Goal: Task Accomplishment & Management: Complete application form

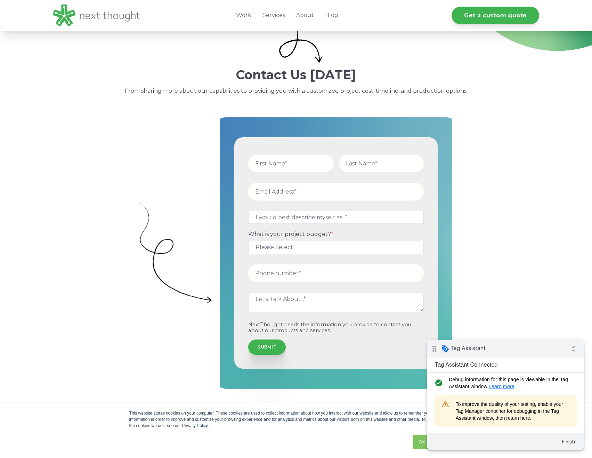
scroll to position [116, 0]
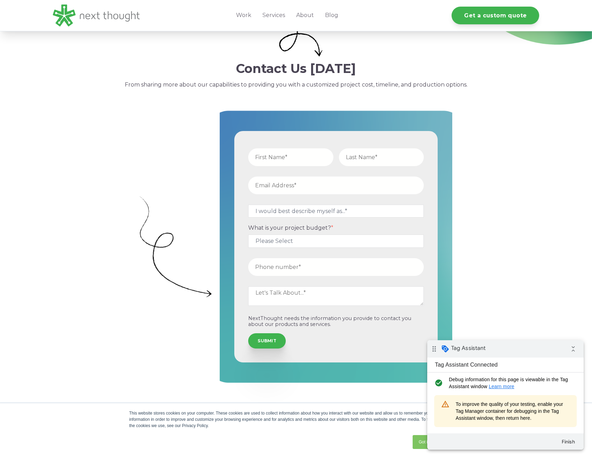
click at [272, 164] on input "text" at bounding box center [290, 158] width 85 height 18
type input "test"
click at [378, 153] on input "text" at bounding box center [381, 158] width 85 height 18
type input "testing"
click at [278, 183] on input "email" at bounding box center [336, 186] width 176 height 18
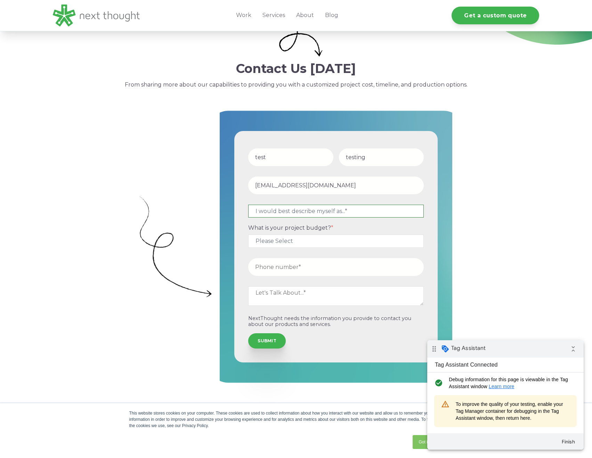
click at [285, 213] on select "I would best describe myself as...* Other I am an executive or owner of a compa…" at bounding box center [336, 211] width 176 height 13
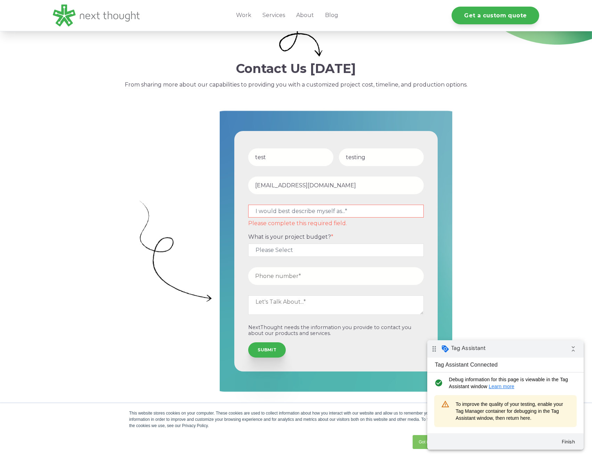
click at [296, 187] on input "testing@madleads.com" at bounding box center [336, 186] width 176 height 18
drag, startPoint x: 279, startPoint y: 187, endPoint x: 398, endPoint y: 195, distance: 119.2
click at [398, 194] on input "testing@madleads.com" at bounding box center [336, 186] width 176 height 18
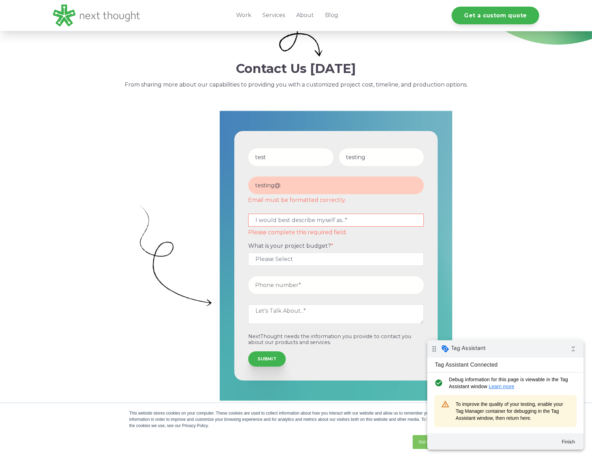
type input "testing@testestest.com"
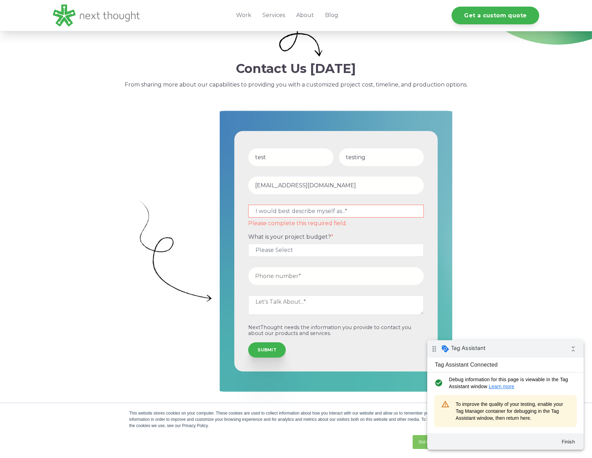
click at [294, 210] on select "I would best describe myself as...* Other I am an executive or owner of a compa…" at bounding box center [336, 211] width 176 height 13
select select "persona_10"
click at [248, 205] on select "I would best describe myself as...* Other I am an executive or owner of a compa…" at bounding box center [336, 211] width 176 height 13
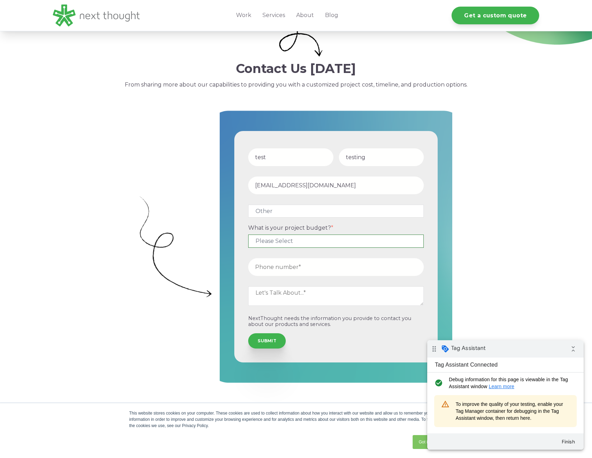
click at [287, 238] on select "Please Select $5,000 - $15,000 $15,000 - $25,000 $25,000 - $50,000 $50,000+" at bounding box center [336, 241] width 176 height 13
select select "$5,000 - $15,000"
click at [248, 235] on select "Please Select $5,000 - $15,000 $15,000 - $25,000 $25,000 - $50,000 $50,000+" at bounding box center [336, 241] width 176 height 13
click at [285, 265] on input "tel" at bounding box center [336, 267] width 176 height 18
type input "17327661823"
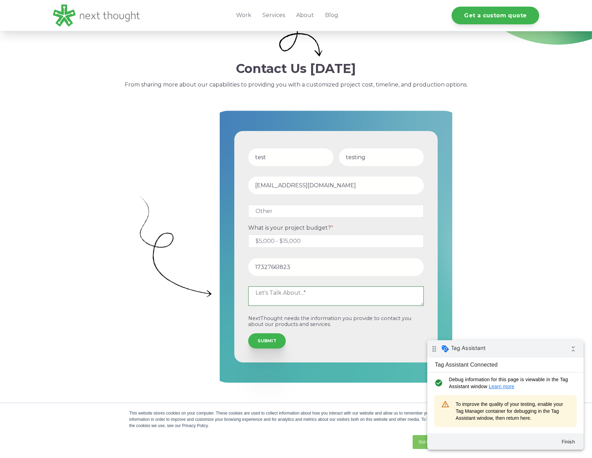
click at [283, 294] on textarea at bounding box center [336, 296] width 176 height 19
type textarea "test"
click at [278, 343] on input "SUBMIT" at bounding box center [267, 340] width 38 height 15
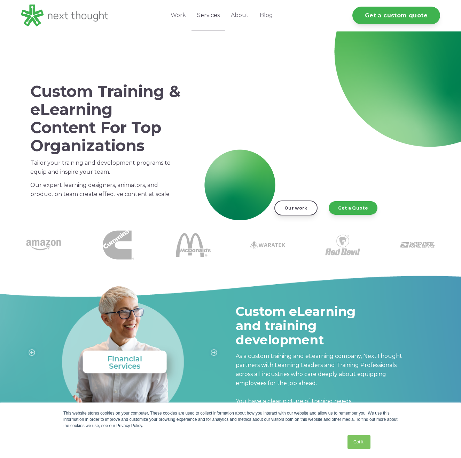
click at [202, 12] on link "Services" at bounding box center [208, 15] width 34 height 31
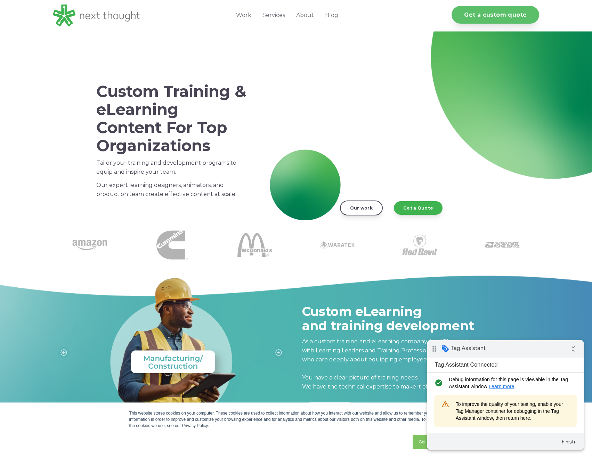
click at [520, 7] on link "Get a custom quote" at bounding box center [496, 15] width 88 height 18
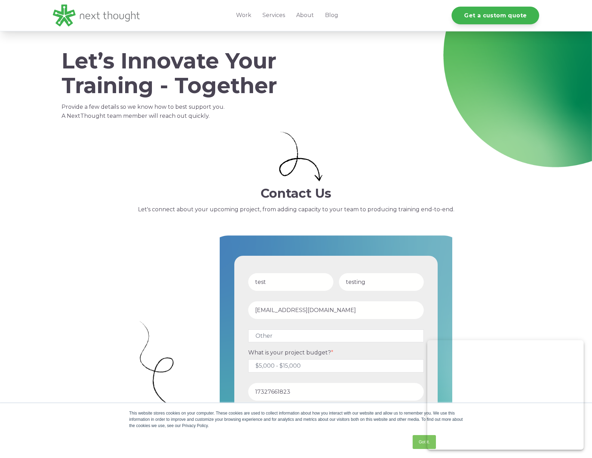
select select "persona_10"
select select "$5,000 - $15,000"
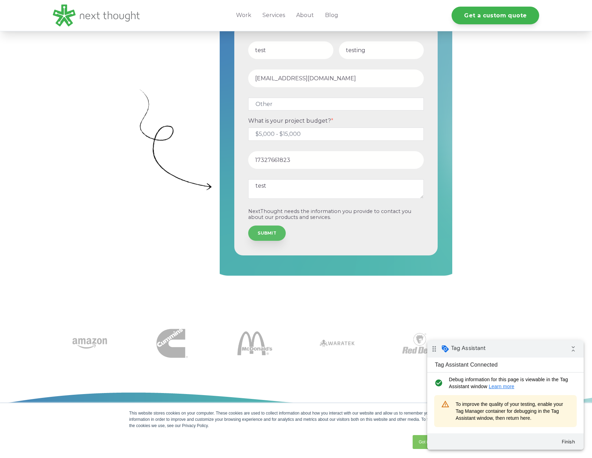
click at [265, 234] on input "SUBMIT" at bounding box center [267, 233] width 38 height 15
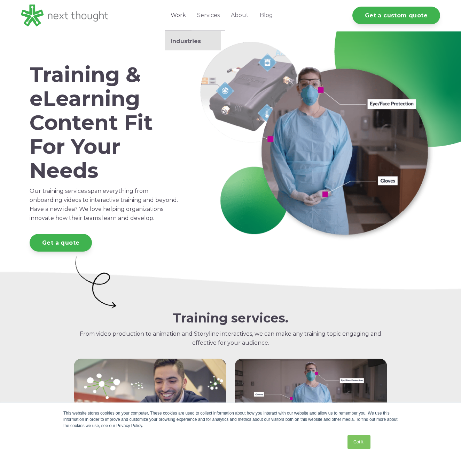
click at [176, 17] on link "Work" at bounding box center [178, 15] width 26 height 31
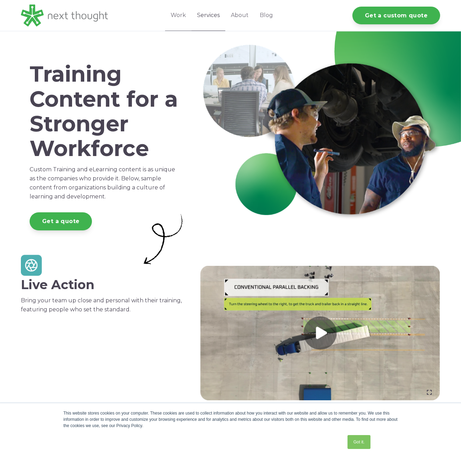
click at [207, 18] on link "Services" at bounding box center [208, 15] width 34 height 31
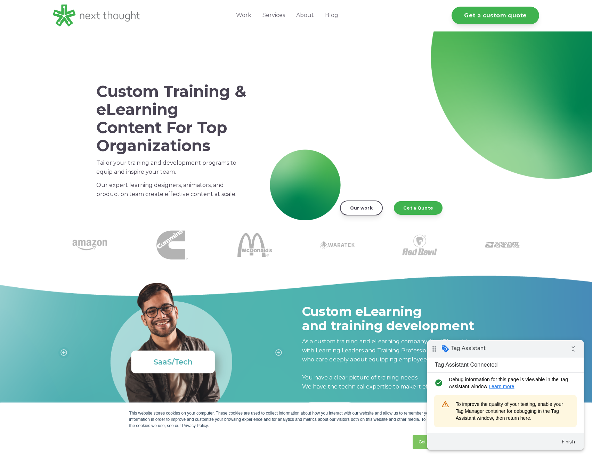
click at [501, 4] on div "Get a custom quote" at bounding box center [487, 15] width 104 height 31
click at [498, 10] on link "Get a custom quote" at bounding box center [496, 15] width 88 height 18
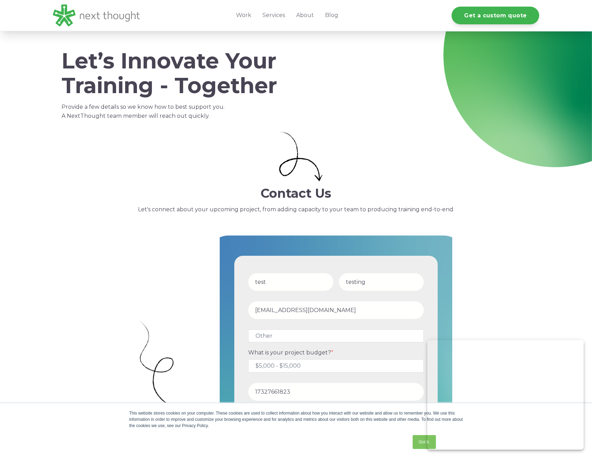
select select "persona_10"
select select "$5,000 - $15,000"
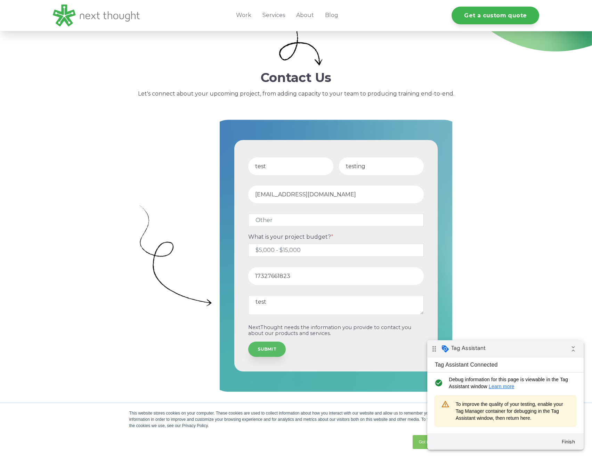
click at [257, 349] on input "SUBMIT" at bounding box center [267, 349] width 38 height 15
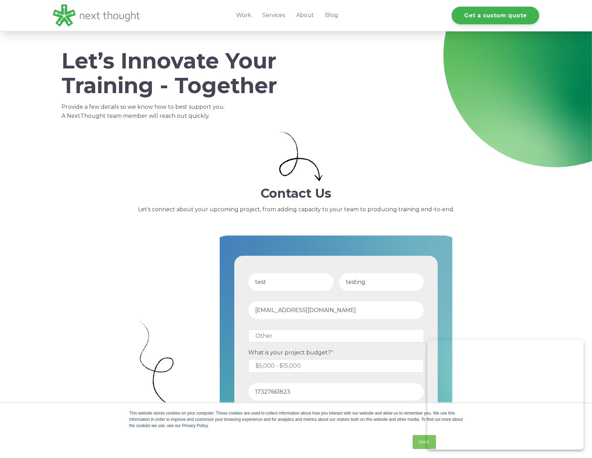
select select "persona_10"
select select "$5,000 - $15,000"
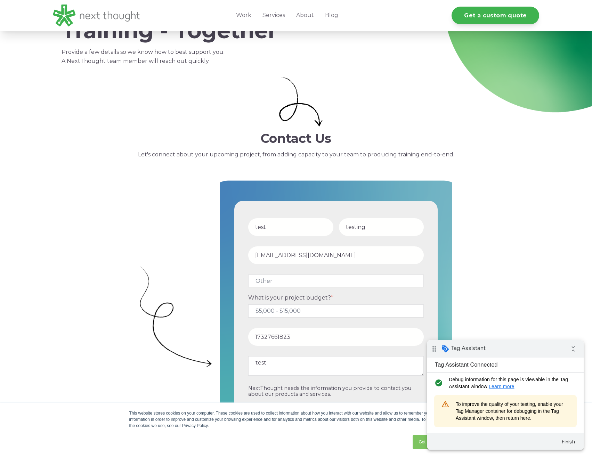
scroll to position [116, 0]
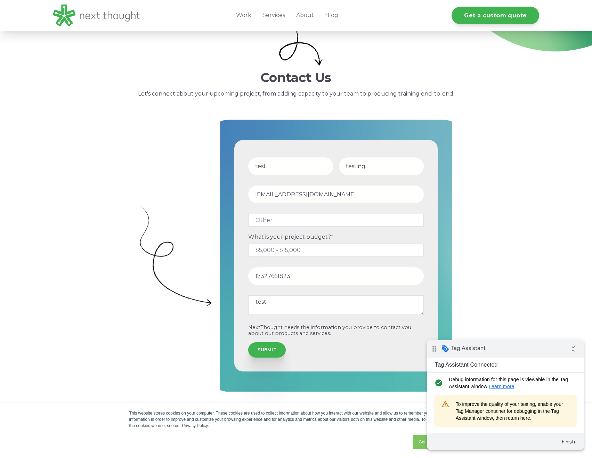
drag, startPoint x: 289, startPoint y: 165, endPoint x: 310, endPoint y: 177, distance: 24.3
click at [288, 166] on input "test" at bounding box center [290, 167] width 85 height 18
click at [361, 173] on input "testing" at bounding box center [381, 167] width 85 height 18
click at [349, 189] on input "testing@testestest.com" at bounding box center [336, 195] width 176 height 18
drag, startPoint x: 323, startPoint y: 219, endPoint x: 321, endPoint y: 226, distance: 7.3
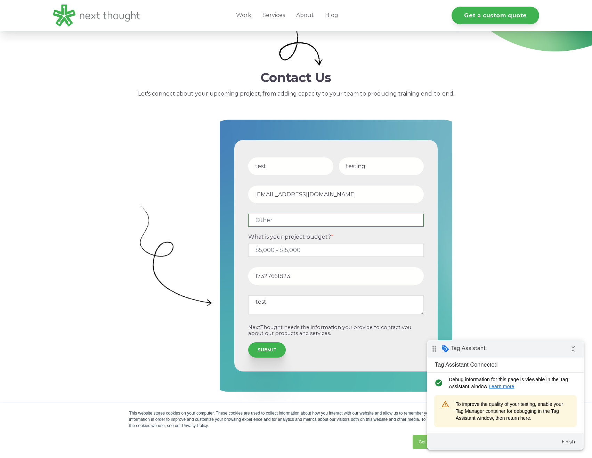
click at [323, 219] on select "I would best describe myself as...* Other I am an executive or owner of a compa…" at bounding box center [336, 220] width 176 height 13
select select "persona_4"
click at [248, 214] on select "I would best describe myself as...* Other I am an executive or owner of a compa…" at bounding box center [336, 220] width 176 height 13
click at [315, 252] on select "Please Select $5,000 - $15,000 $15,000 - $25,000 $25,000 - $50,000 $50,000+" at bounding box center [336, 250] width 176 height 13
click at [248, 244] on select "Please Select $5,000 - $15,000 $15,000 - $25,000 $25,000 - $50,000 $50,000+" at bounding box center [336, 250] width 176 height 13
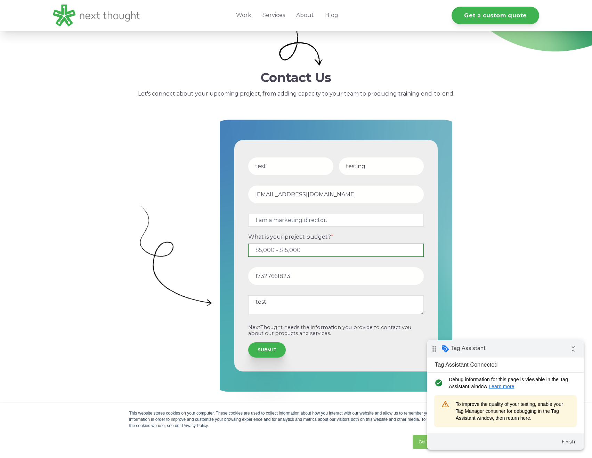
click at [314, 254] on select "Please Select $5,000 - $15,000 $15,000 - $25,000 $25,000 - $50,000 $50,000+" at bounding box center [336, 250] width 176 height 13
select select "$15,000 - $25,000"
click at [248, 244] on select "Please Select $5,000 - $15,000 $15,000 - $25,000 $25,000 - $50,000 $50,000+" at bounding box center [336, 250] width 176 height 13
drag, startPoint x: 312, startPoint y: 282, endPoint x: 313, endPoint y: 279, distance: 3.9
click at [312, 280] on input "17327661823" at bounding box center [336, 276] width 176 height 18
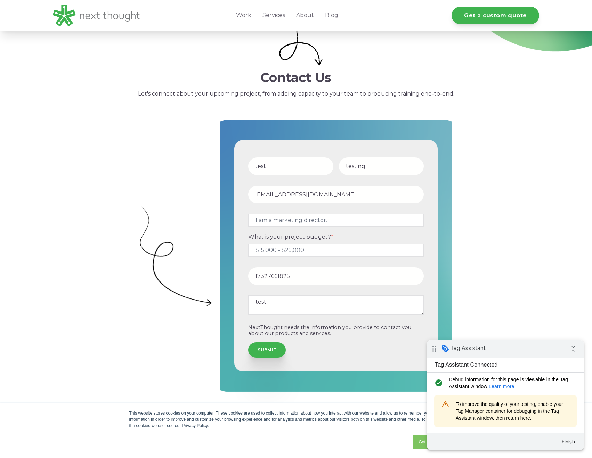
type input "17327661825"
click at [336, 313] on textarea "test" at bounding box center [336, 305] width 176 height 19
type textarea "testtttrtt"
click at [263, 358] on div "SUBMIT" at bounding box center [336, 350] width 176 height 15
click at [263, 353] on input "SUBMIT" at bounding box center [267, 349] width 38 height 15
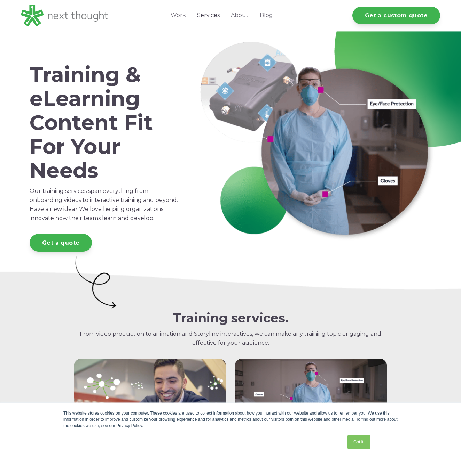
click at [216, 18] on link "Services" at bounding box center [208, 15] width 34 height 31
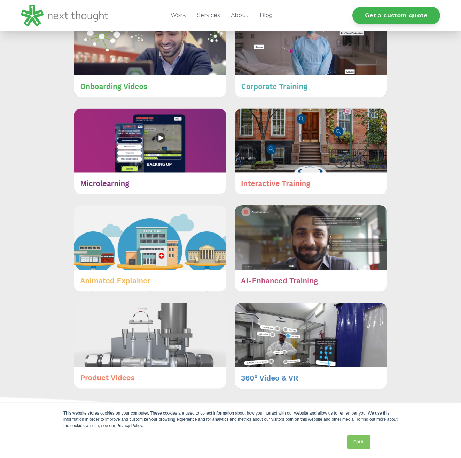
scroll to position [232, 0]
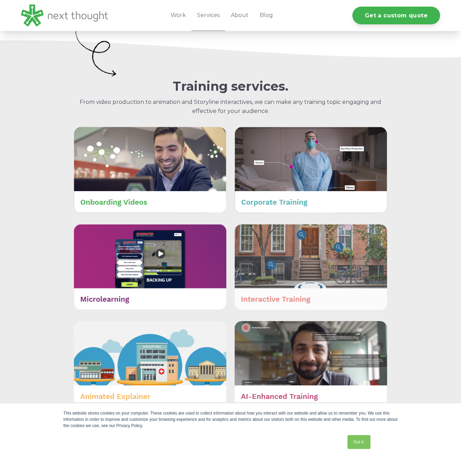
click at [322, 297] on img at bounding box center [310, 267] width 152 height 86
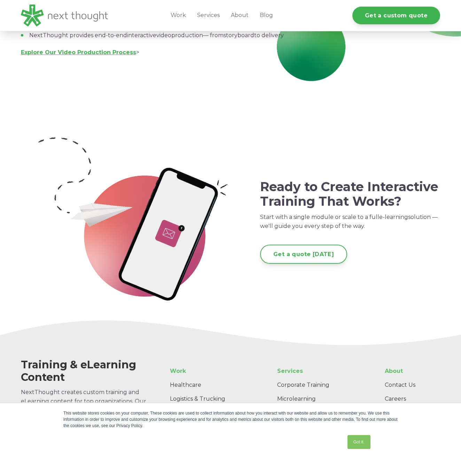
scroll to position [3242, 0]
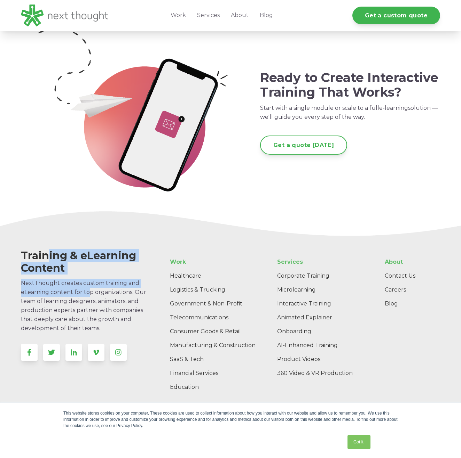
drag, startPoint x: 49, startPoint y: 258, endPoint x: 88, endPoint y: 293, distance: 52.7
click at [88, 293] on span "Training & eLearning Content NextThought creates custom training and eLearning …" at bounding box center [87, 291] width 133 height 83
click at [88, 292] on span "NextThought creates custom training and eLearning content for top organizations…" at bounding box center [83, 306] width 125 height 52
drag, startPoint x: 84, startPoint y: 255, endPoint x: 110, endPoint y: 291, distance: 44.9
click at [110, 291] on span "Training & eLearning Content NextThought creates custom training and eLearning …" at bounding box center [87, 291] width 133 height 83
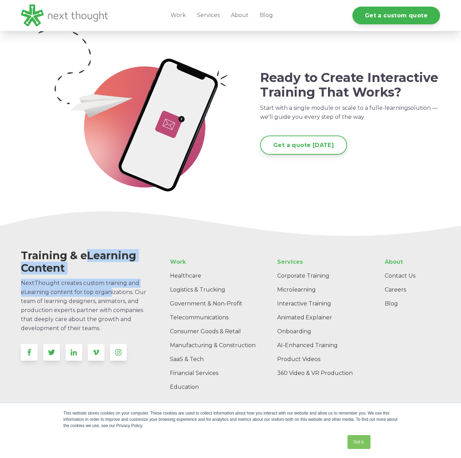
click at [111, 291] on span "NextThought creates custom training and eLearning content for top organizations…" at bounding box center [83, 306] width 125 height 52
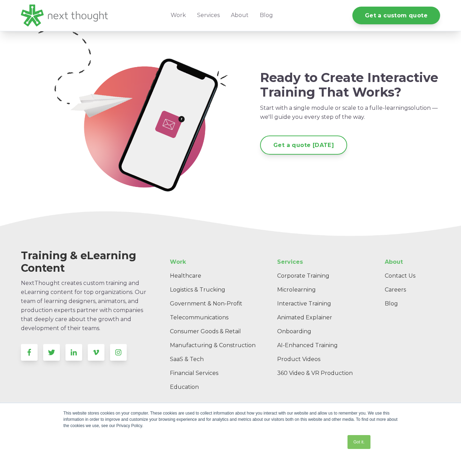
click at [66, 257] on span "Training & eLearning Content" at bounding box center [78, 261] width 115 height 25
